Goal: Find specific page/section: Find specific page/section

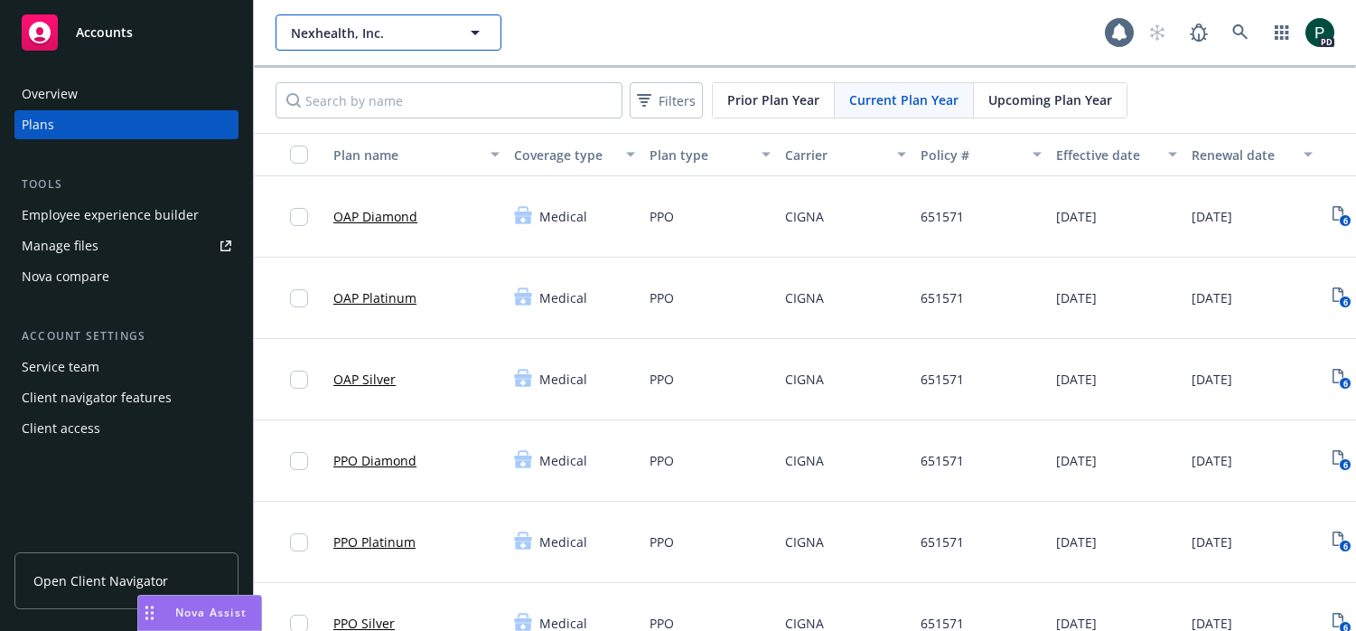
click at [459, 24] on button "Nexhealth, Inc." at bounding box center [389, 32] width 226 height 36
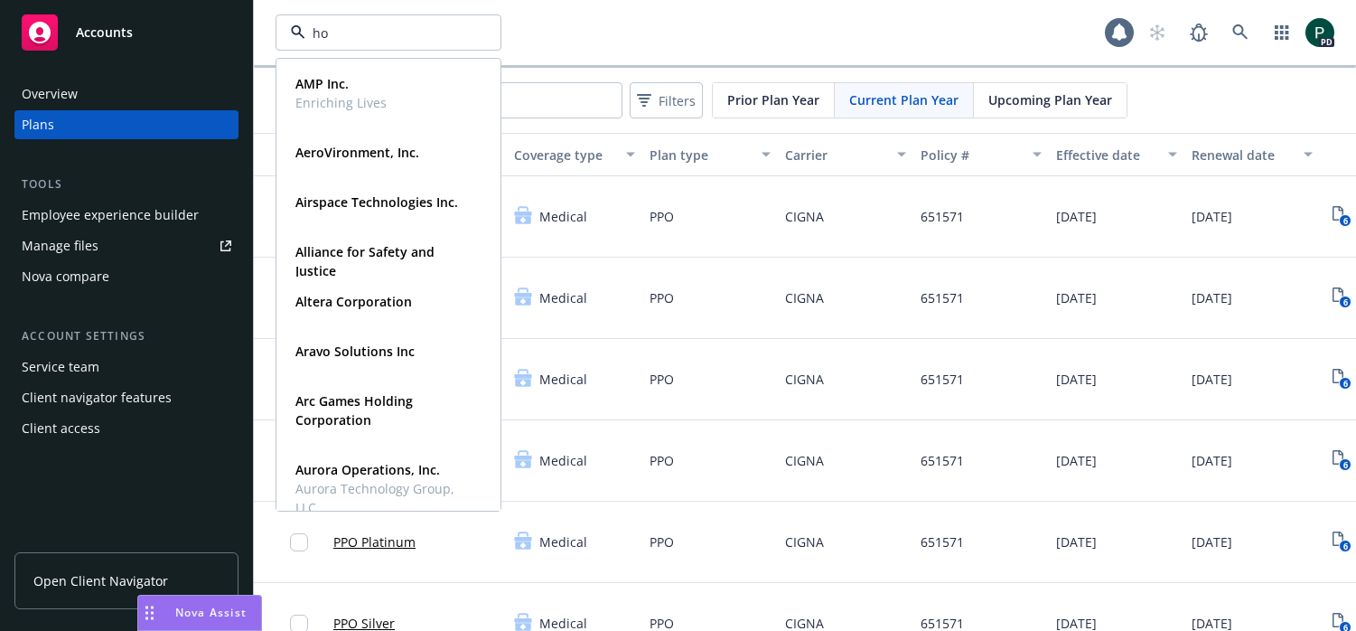
type input "hop"
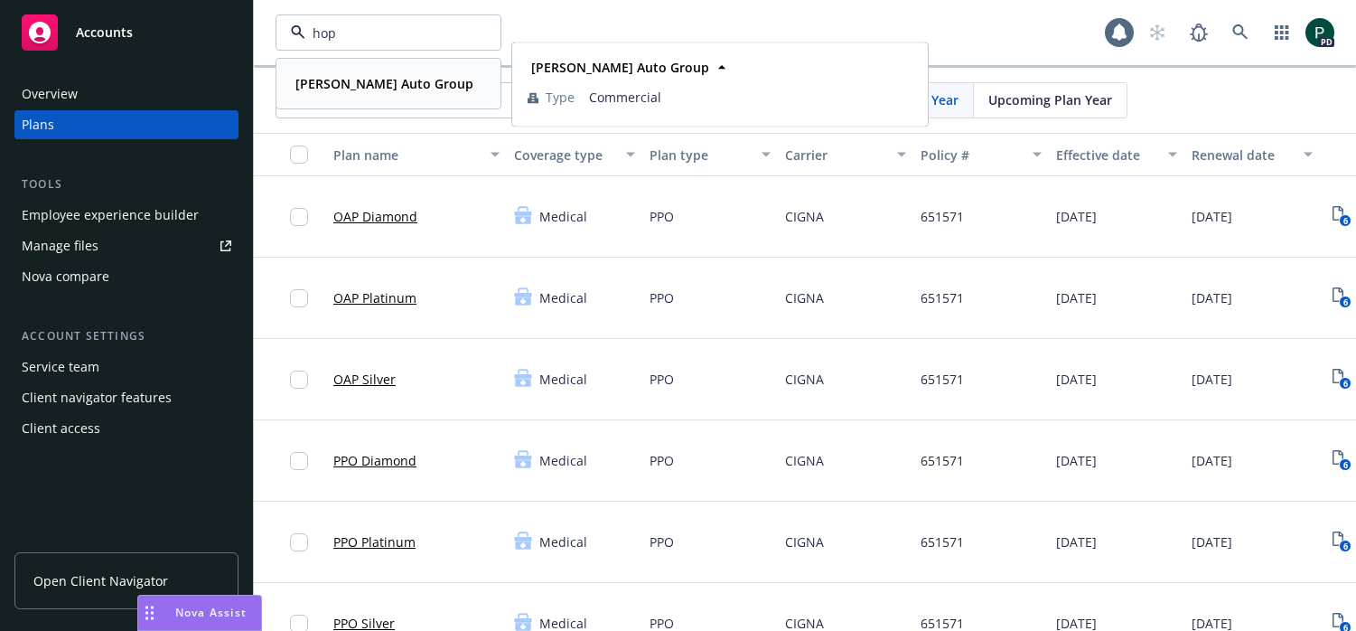
click at [406, 89] on strong "[PERSON_NAME] Auto Group" at bounding box center [384, 83] width 178 height 17
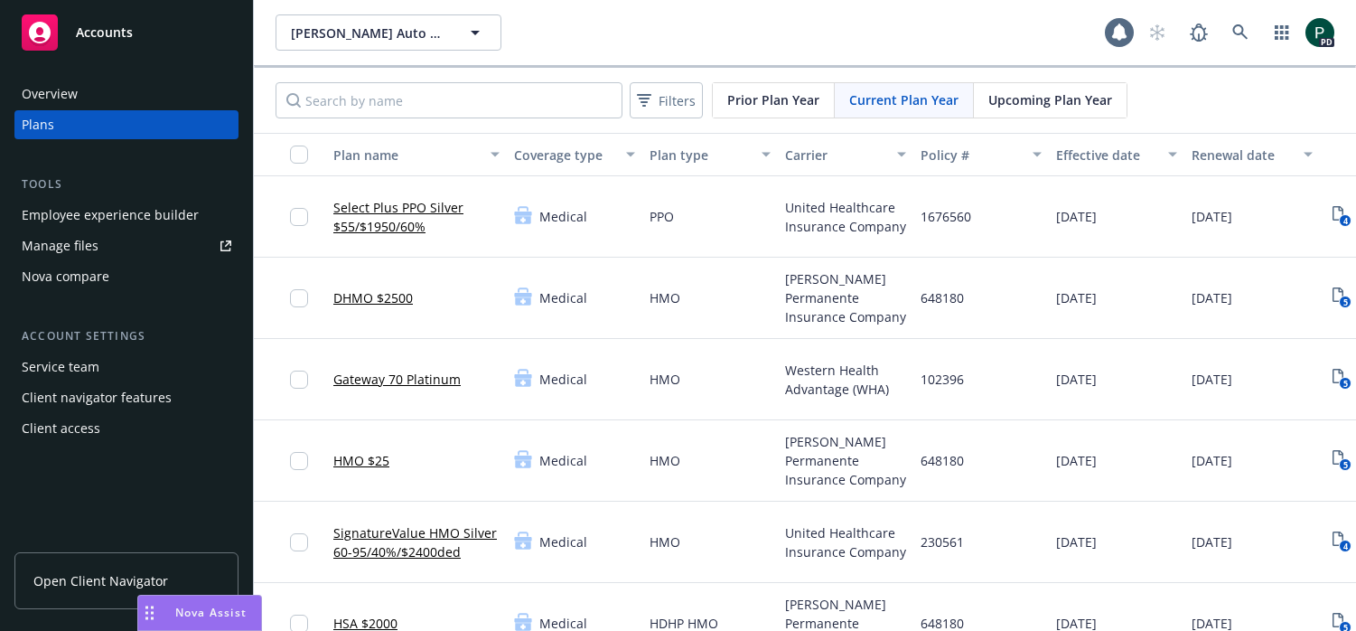
click at [74, 95] on div "Overview" at bounding box center [50, 94] width 56 height 29
